Goal: Task Accomplishment & Management: Use online tool/utility

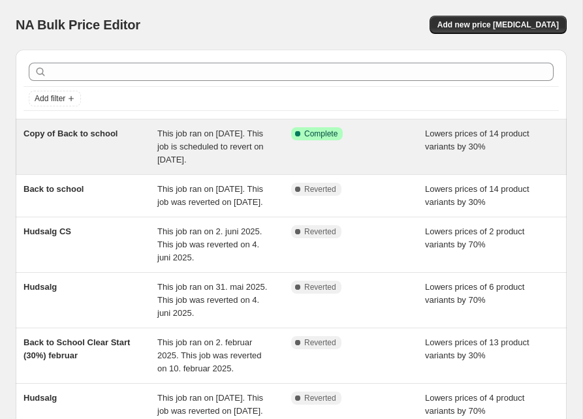
click at [226, 144] on span "This job ran on [DATE]. This job is scheduled to revert on [DATE]." at bounding box center [210, 147] width 106 height 36
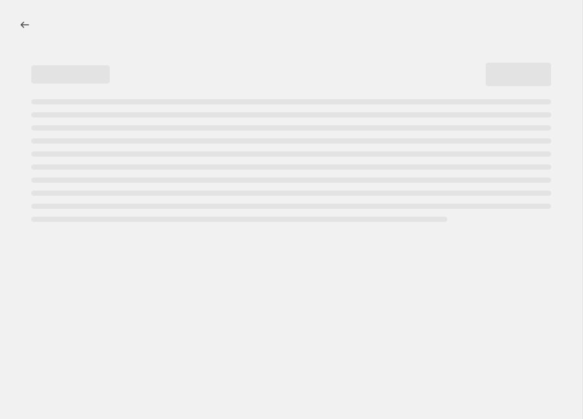
select select "percentage"
select select "collection"
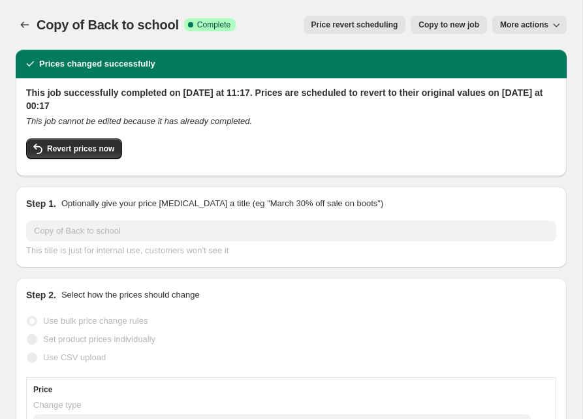
click at [524, 27] on span "More actions" at bounding box center [524, 25] width 48 height 10
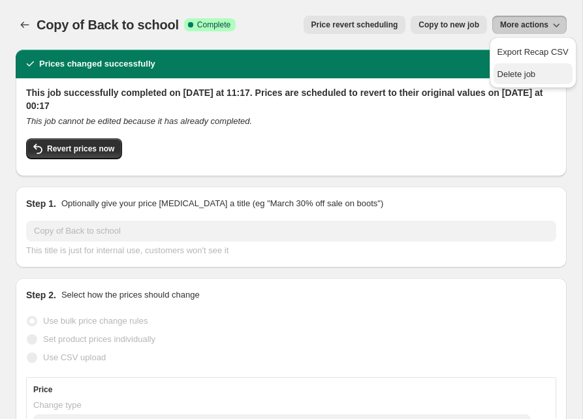
click at [517, 73] on span "Delete job" at bounding box center [517, 74] width 39 height 10
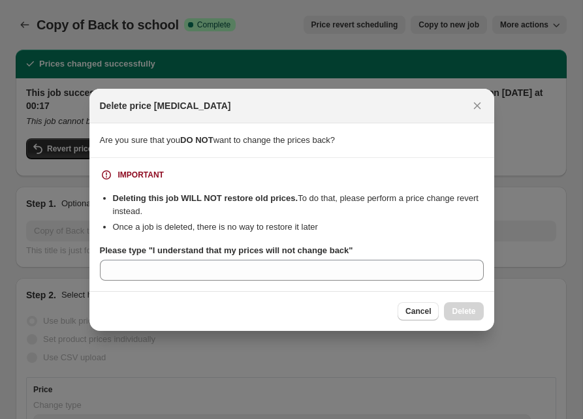
click at [359, 287] on section "IMPORTANT Deleting this job WILL NOT restore old prices. To do that, please per…" at bounding box center [291, 224] width 405 height 133
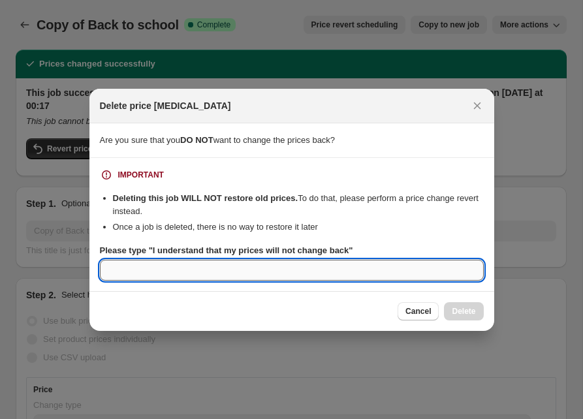
click at [359, 276] on input "Please type "I understand that my prices will not change back"" at bounding box center [292, 270] width 384 height 21
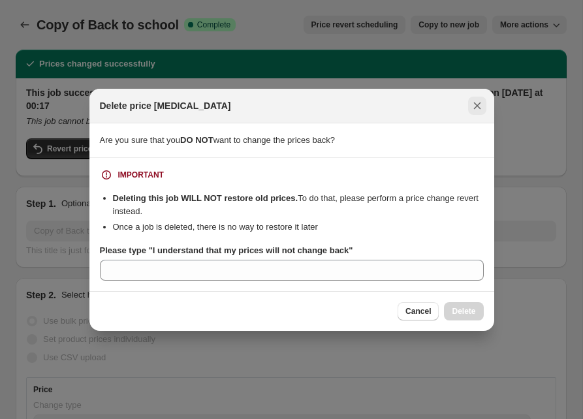
click at [478, 102] on icon "Close" at bounding box center [477, 105] width 13 height 13
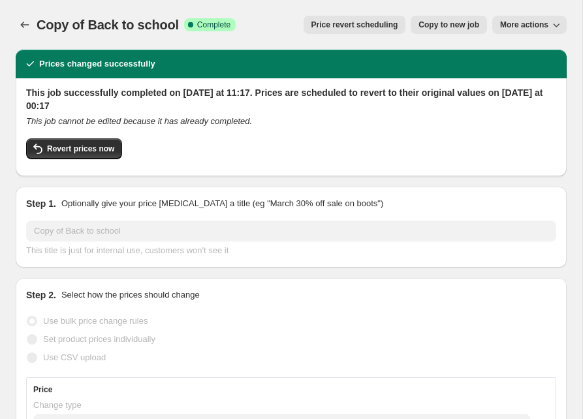
click at [529, 31] on button "More actions" at bounding box center [530, 25] width 74 height 18
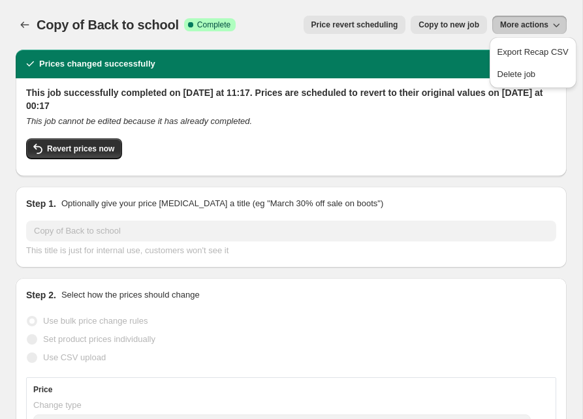
click at [416, 61] on div "Prices changed successfully" at bounding box center [292, 63] width 536 height 13
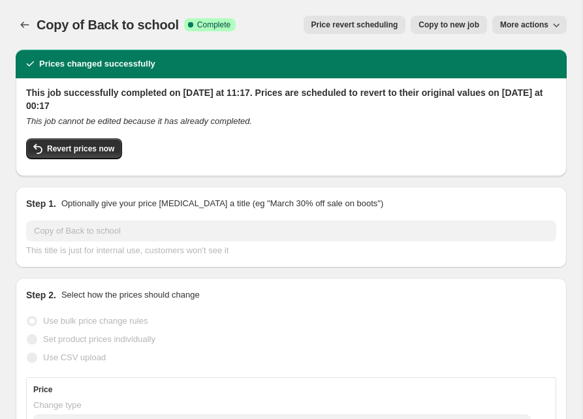
click at [357, 31] on button "Price revert scheduling" at bounding box center [355, 25] width 103 height 18
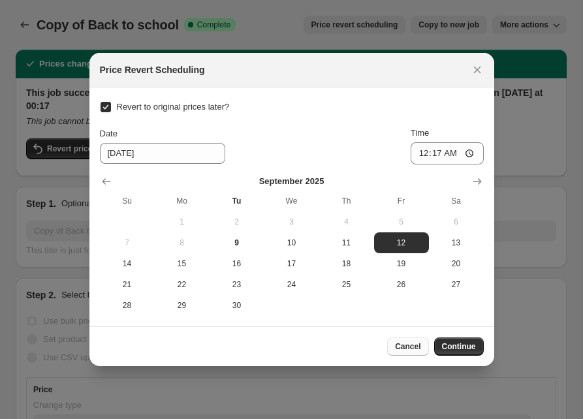
click at [410, 343] on span "Cancel" at bounding box center [407, 347] width 25 height 10
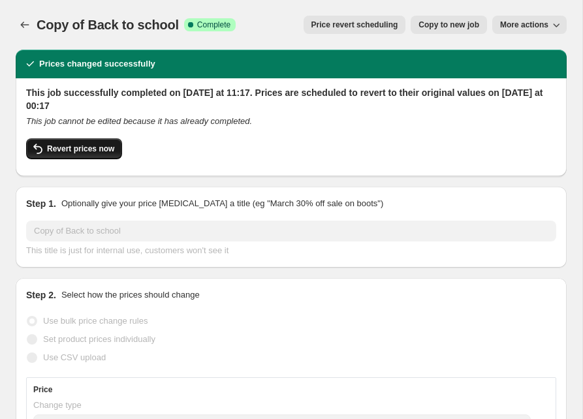
click at [86, 142] on button "Revert prices now" at bounding box center [74, 148] width 96 height 21
checkbox input "false"
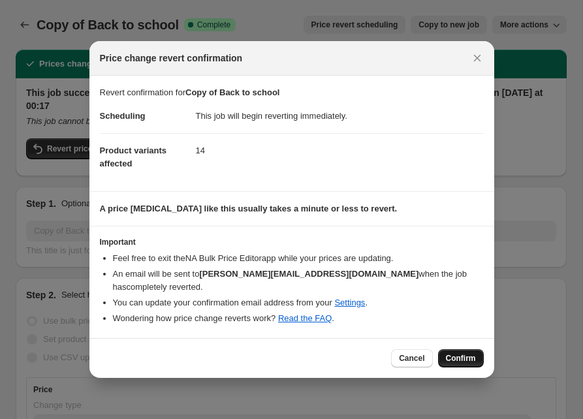
click at [445, 363] on button "Confirm" at bounding box center [461, 358] width 46 height 18
